Goal: Task Accomplishment & Management: Use online tool/utility

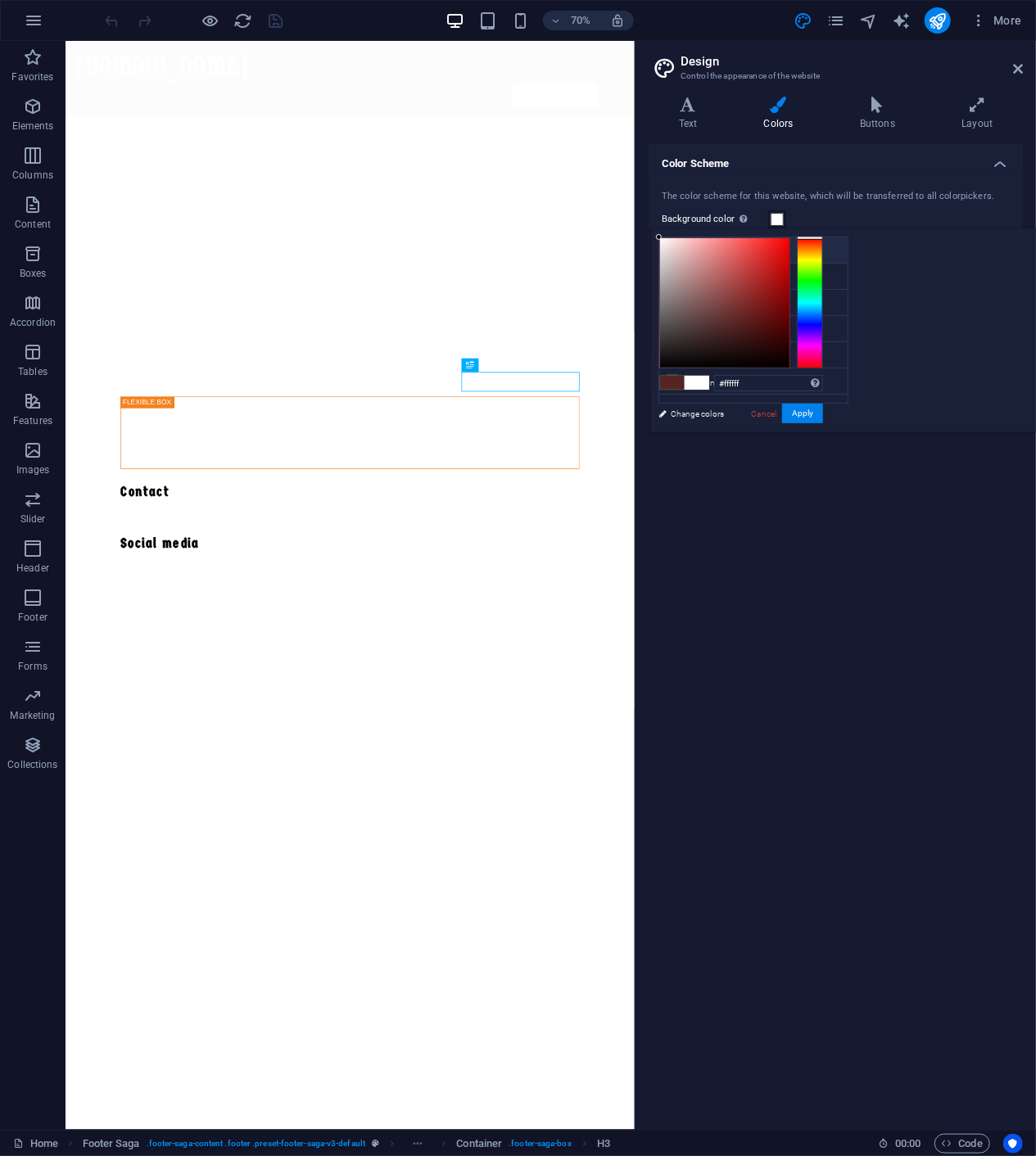
click at [671, 246] on icon at bounding box center [672, 250] width 12 height 12
click at [684, 384] on span at bounding box center [672, 383] width 25 height 14
type input "#552521"
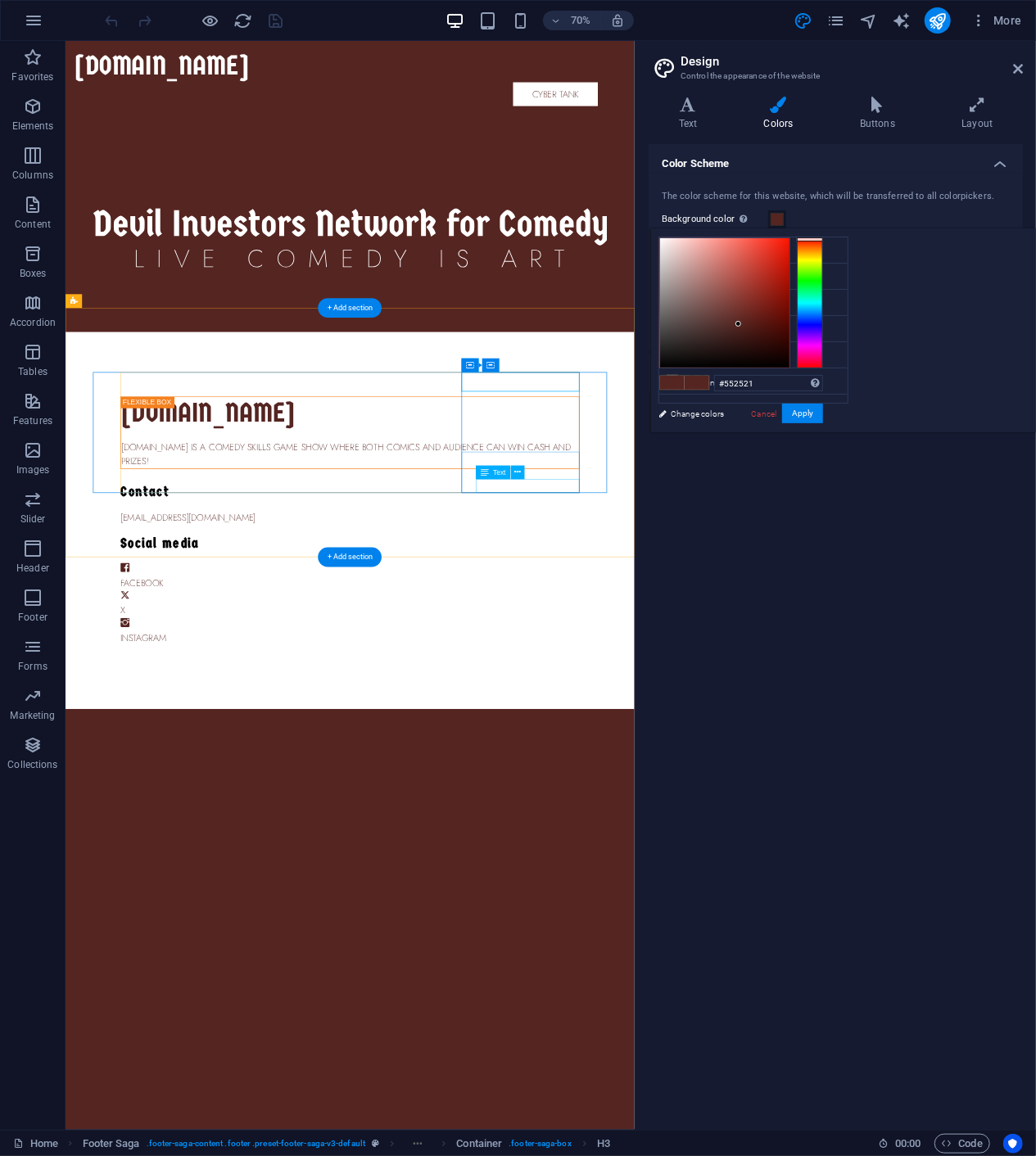
click at [737, 884] on div "Instagram" at bounding box center [472, 894] width 656 height 20
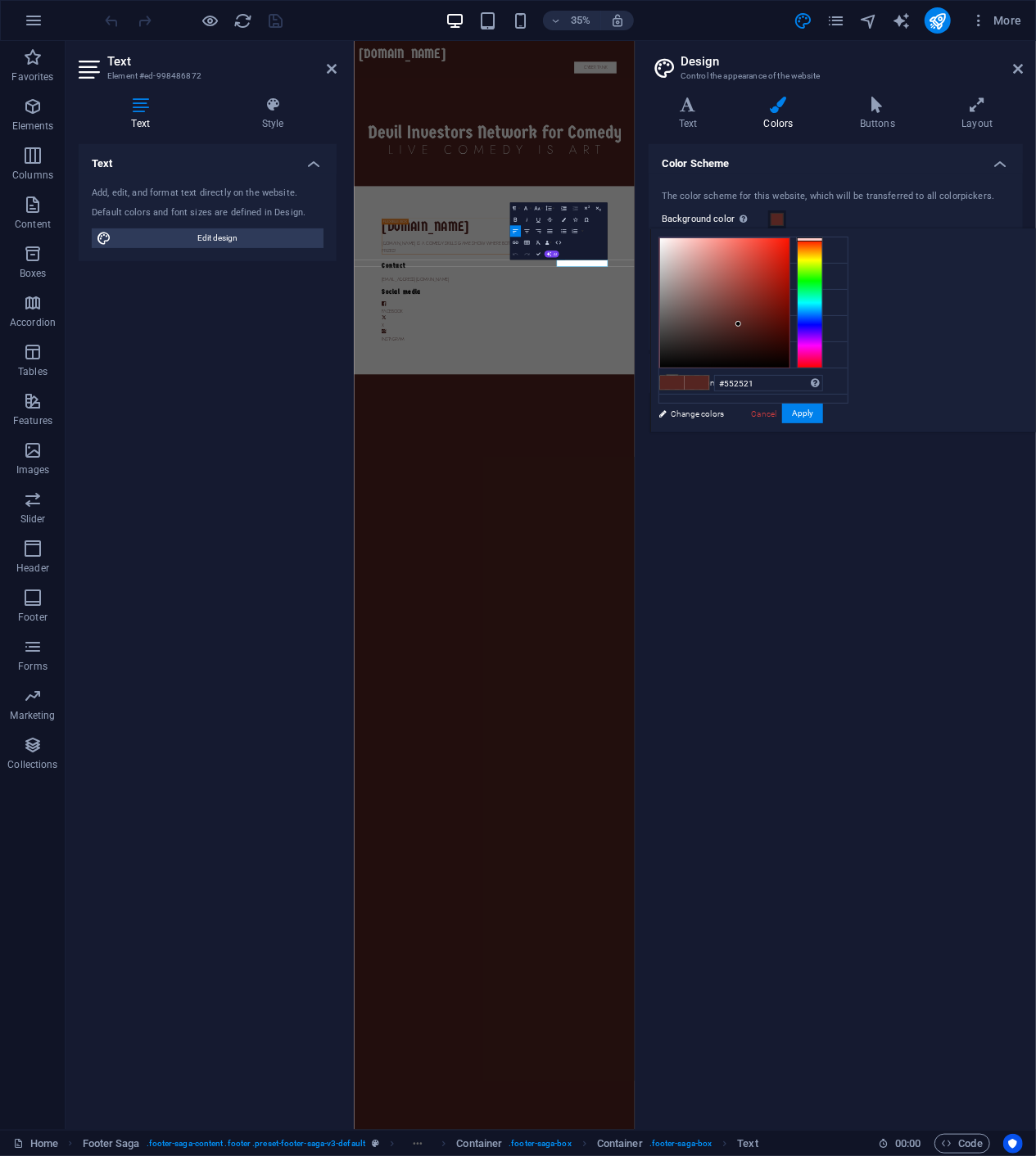
click at [804, 994] on html "Skip to main content [DOMAIN_NAME] Cyber Tank Cyber Tank [DOMAIN_NAME] [DOMAIN_…" at bounding box center [753, 517] width 802 height 953
click at [1019, 70] on icon at bounding box center [1018, 68] width 10 height 13
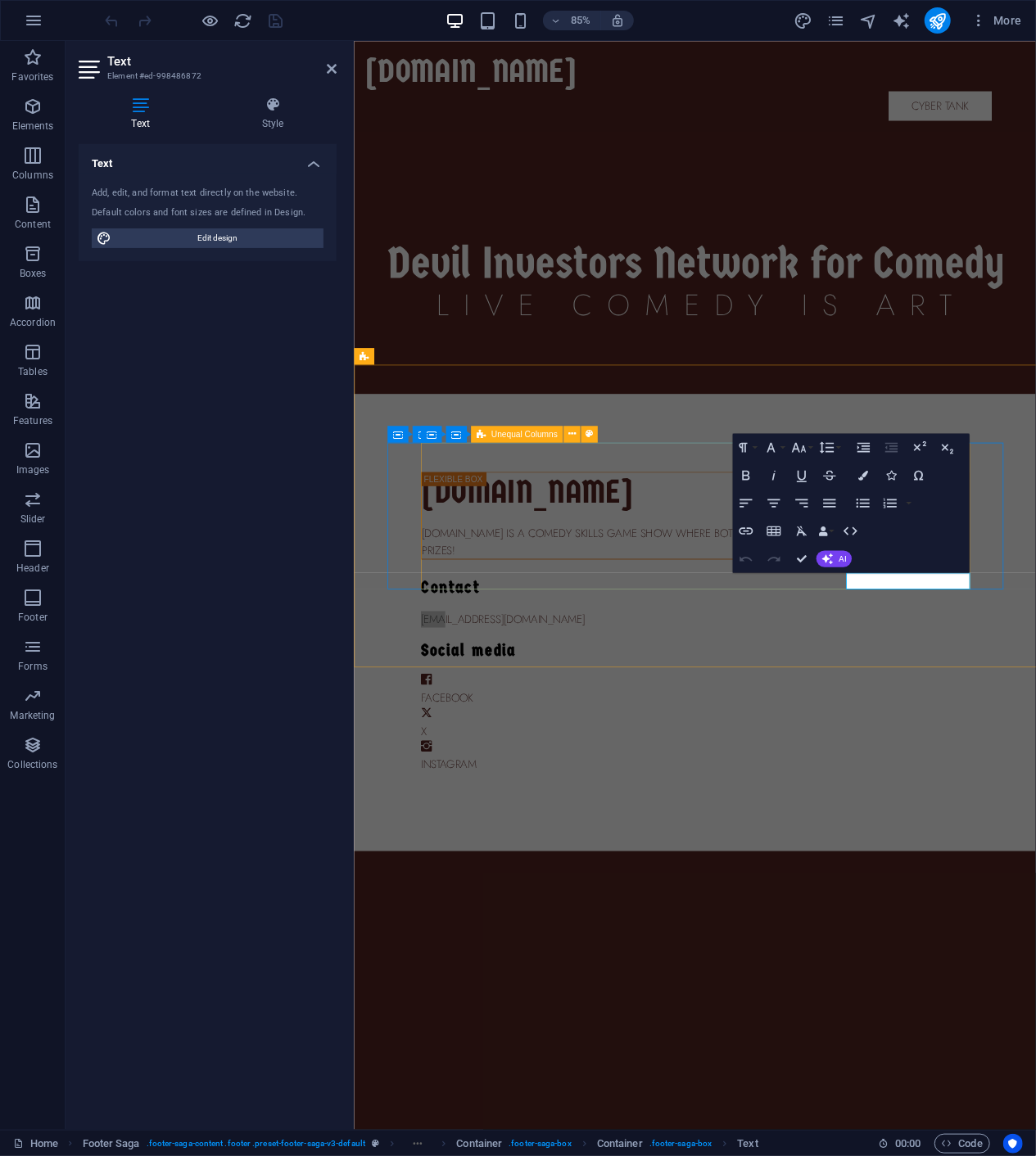
click at [892, 681] on div "[DOMAIN_NAME] [DOMAIN_NAME] is a comedy skills game show where both comics and …" at bounding box center [754, 725] width 645 height 355
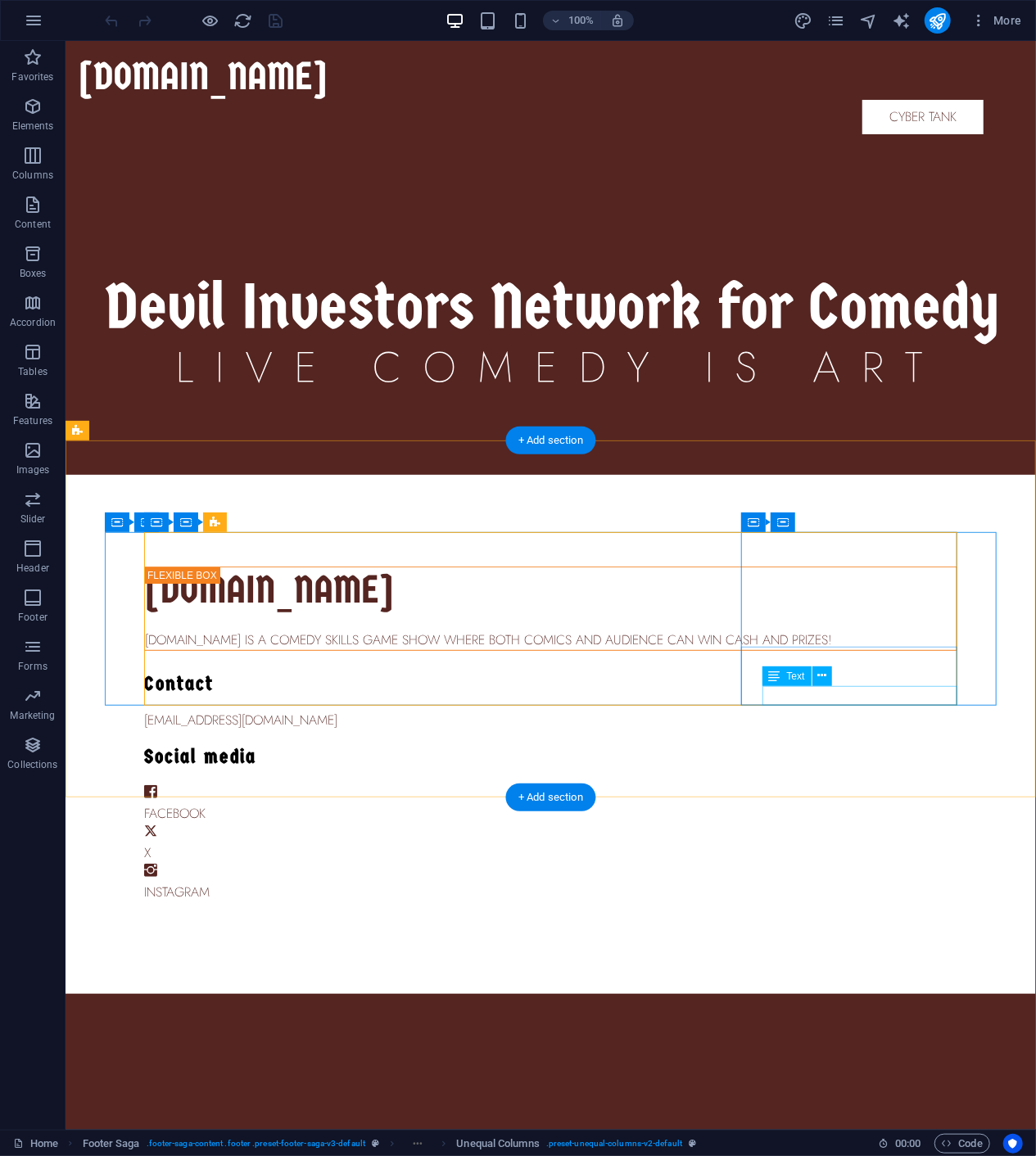
click at [841, 882] on div "Instagram" at bounding box center [550, 892] width 813 height 20
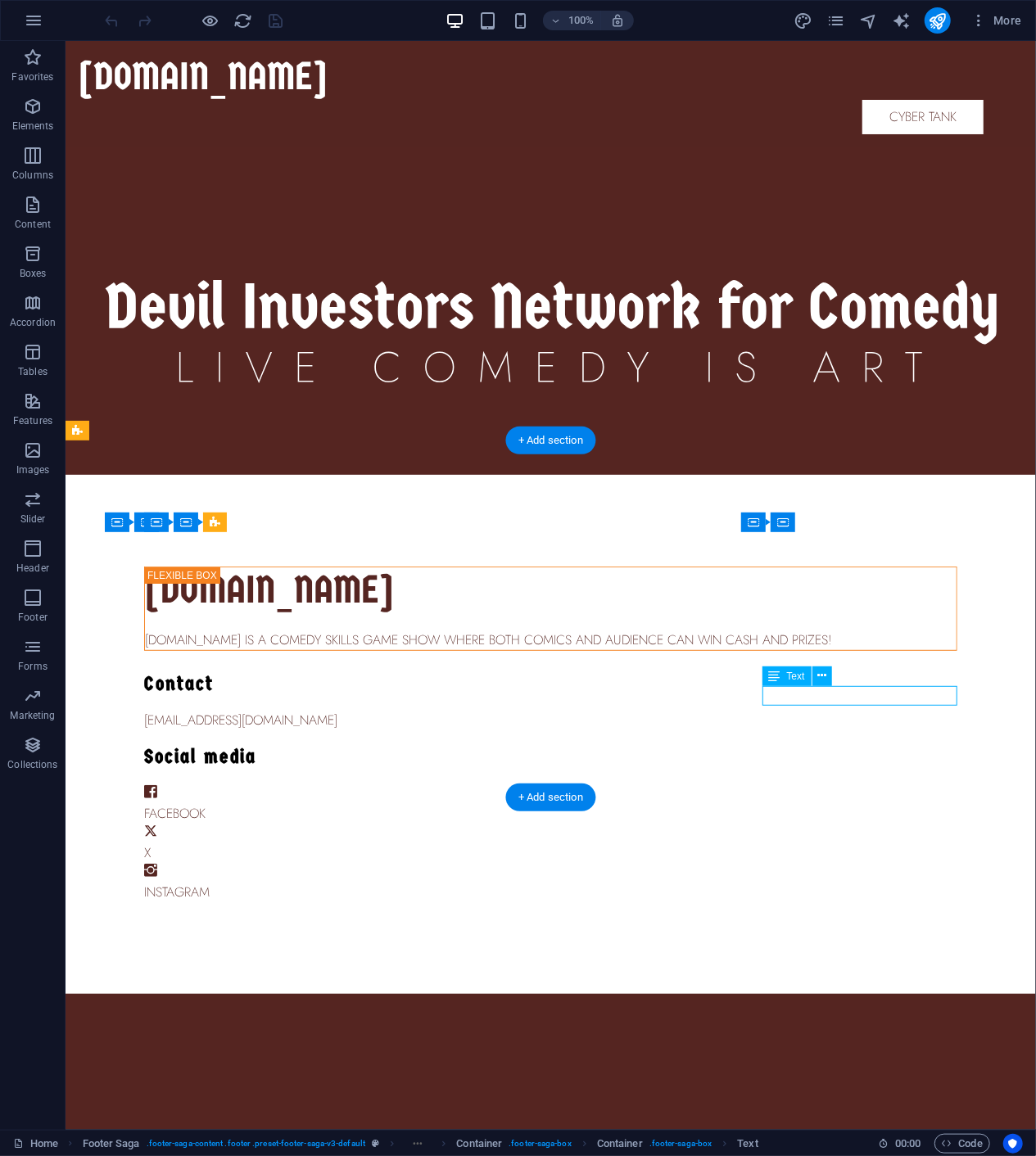
click at [841, 882] on div "Instagram" at bounding box center [550, 892] width 813 height 20
click at [638, 814] on html "Skip to main content [DOMAIN_NAME] Cyber Tank Cyber Tank [DOMAIN_NAME] [DOMAIN_…" at bounding box center [550, 516] width 971 height 953
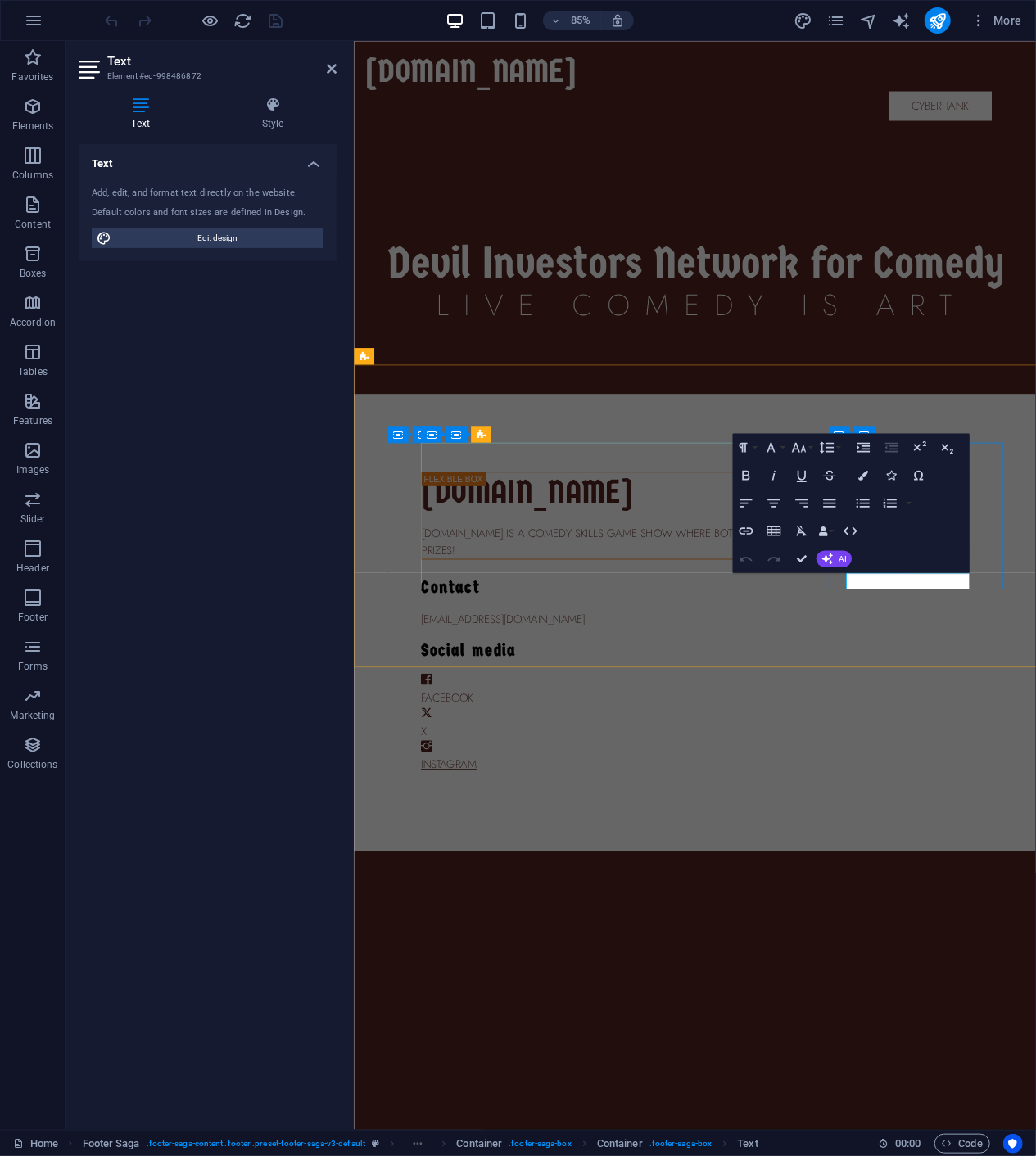
click at [497, 886] on link "Instagram" at bounding box center [464, 892] width 65 height 13
